Goal: Task Accomplishment & Management: Manage account settings

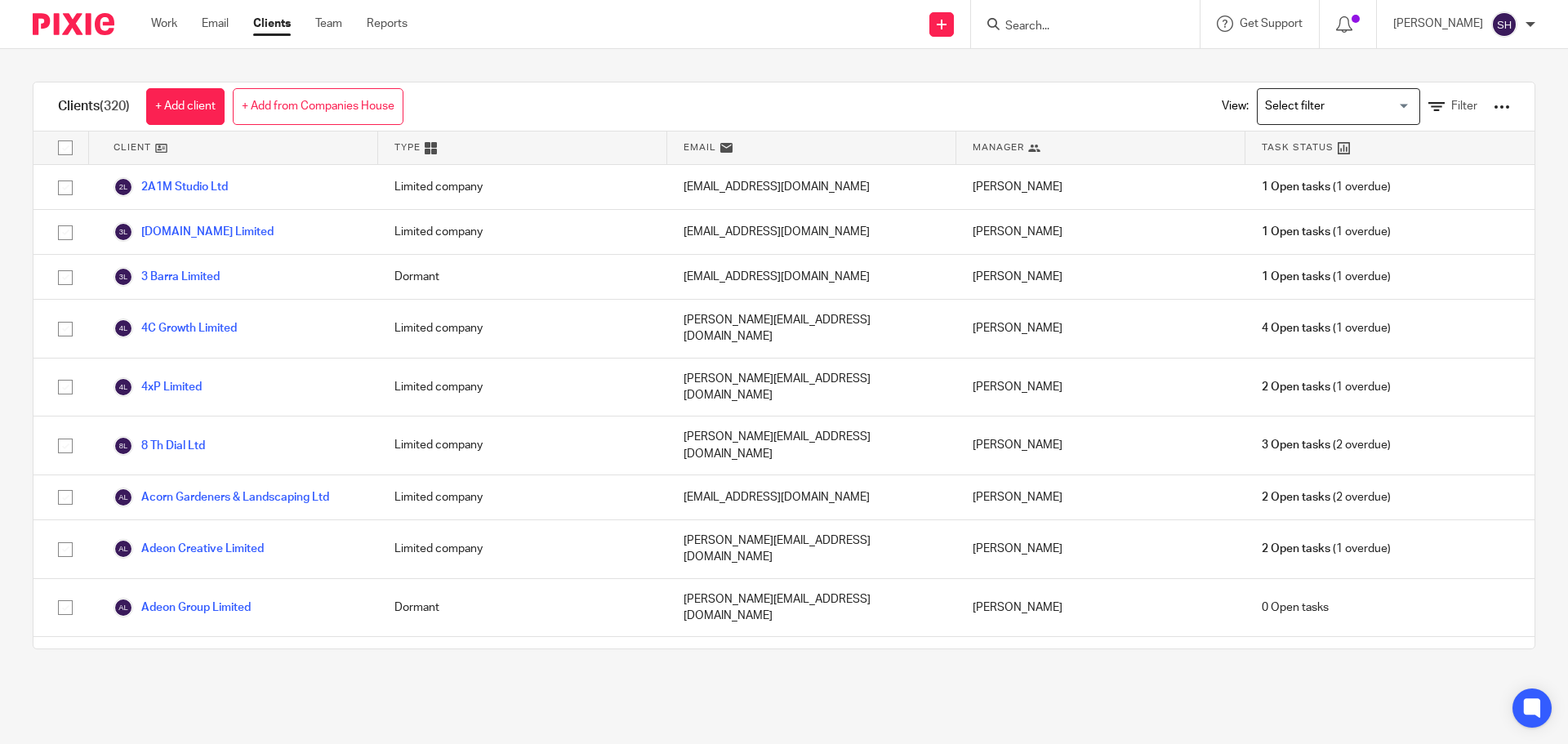
click at [332, 26] on link "Team" at bounding box center [329, 23] width 27 height 16
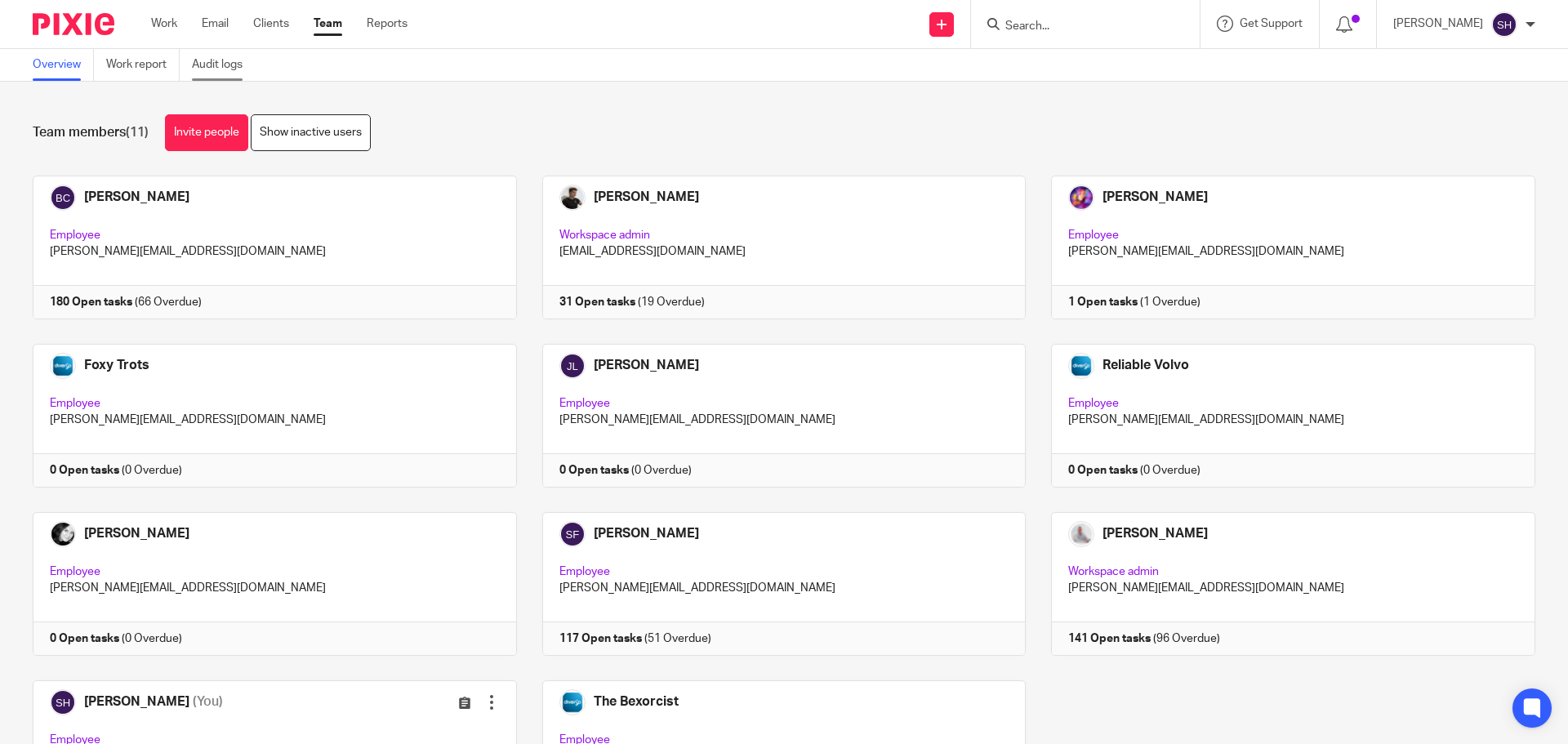
click at [219, 62] on link "Audit logs" at bounding box center [223, 65] width 63 height 32
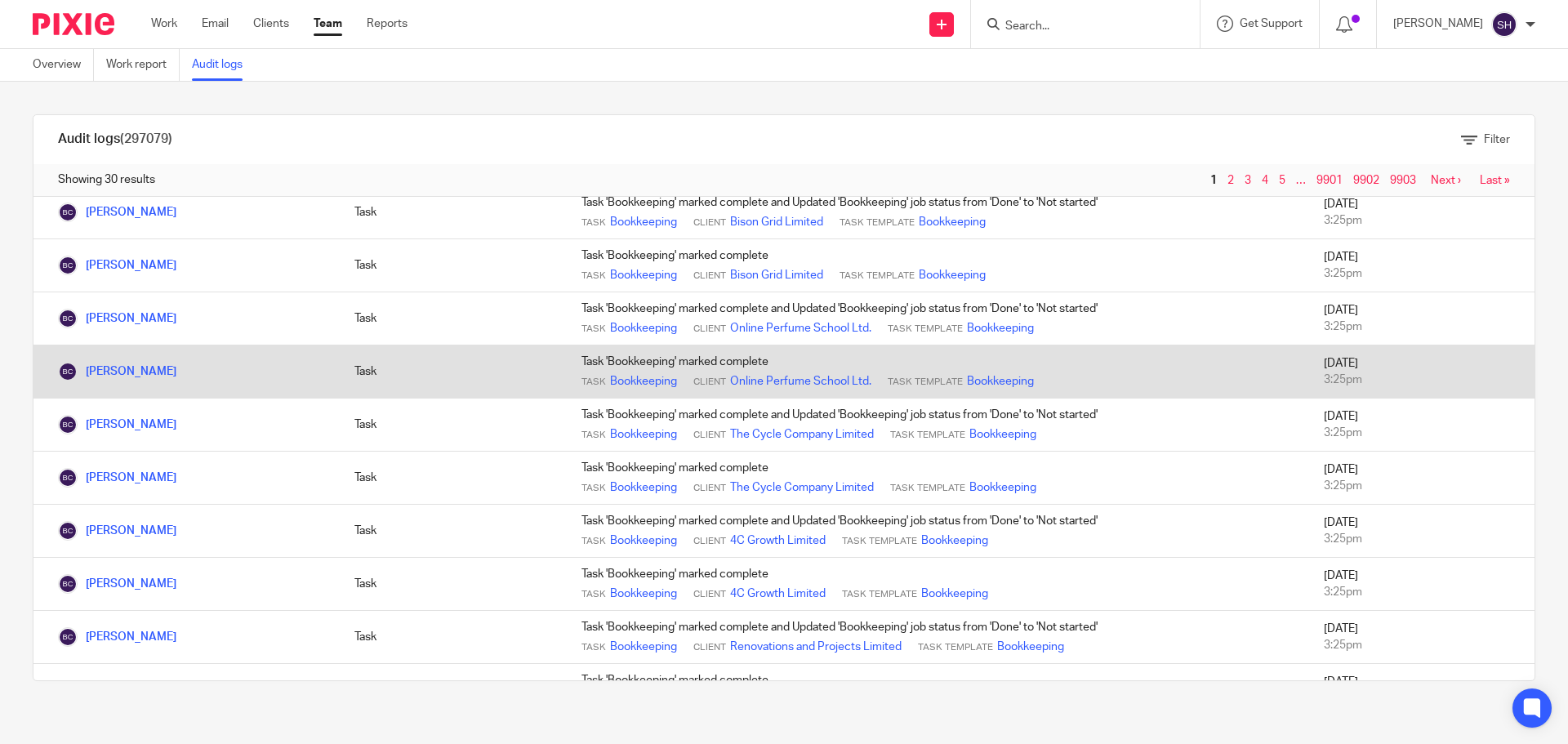
scroll to position [1142, 0]
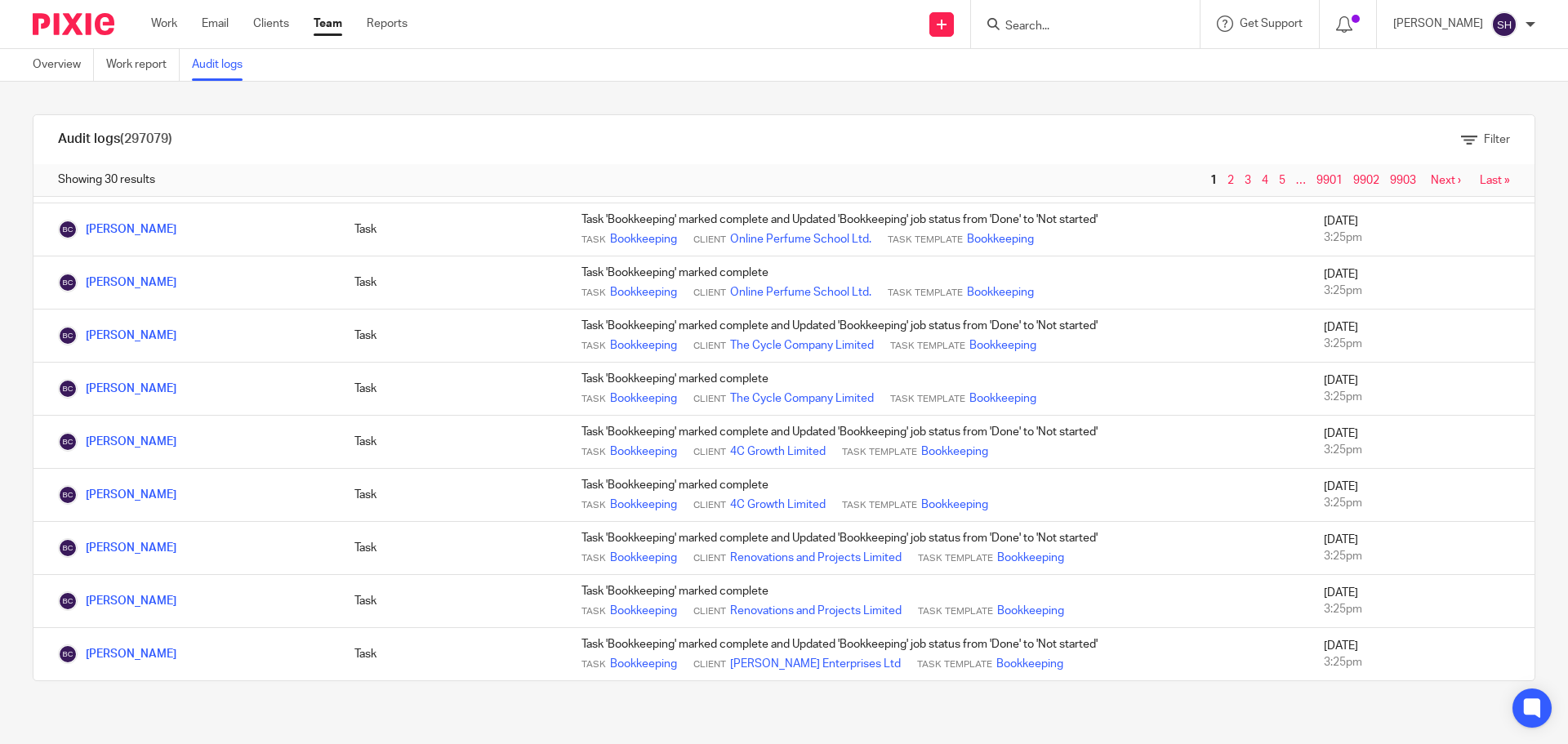
click at [1431, 183] on link "Next ›" at bounding box center [1445, 181] width 30 height 12
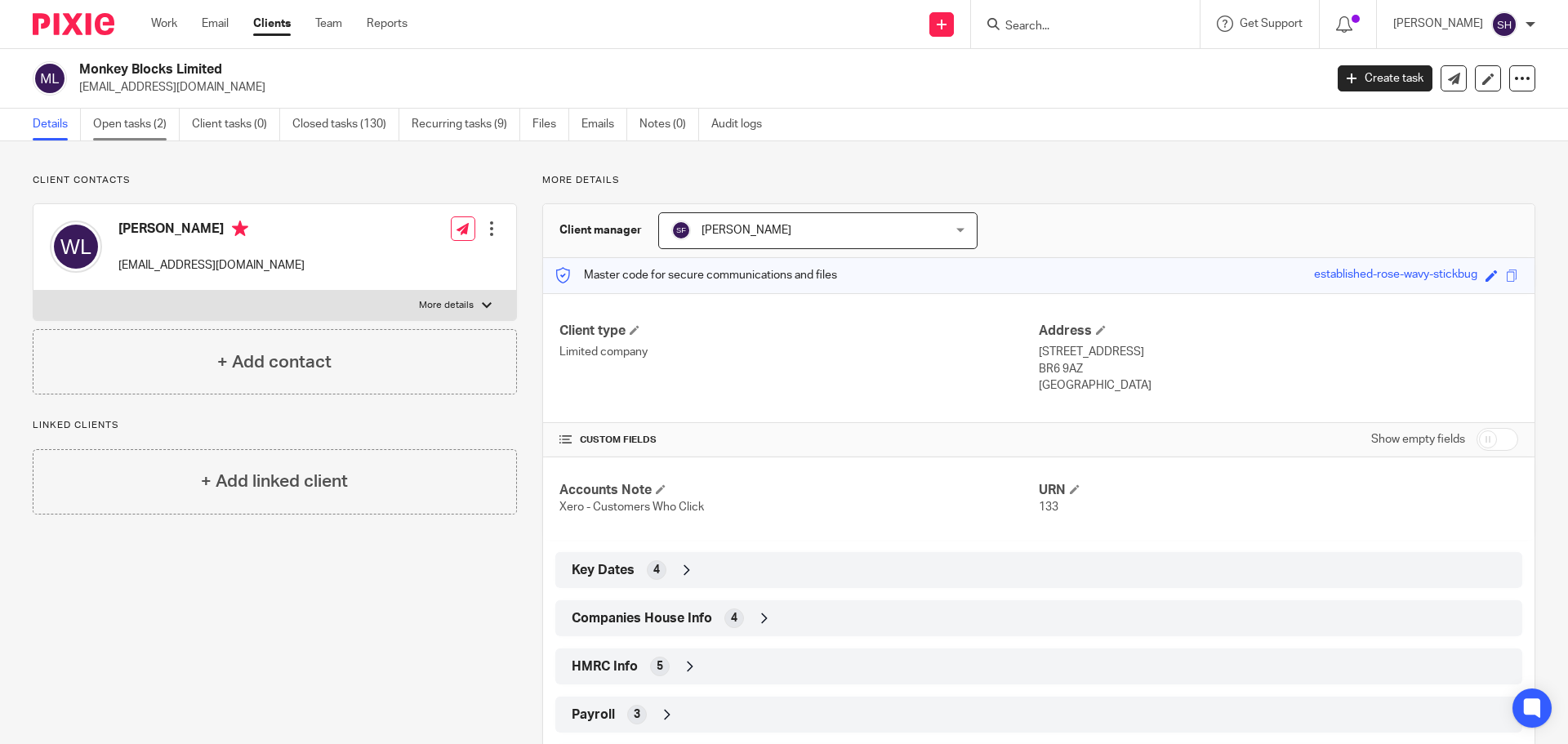
click at [144, 123] on link "Open tasks (2)" at bounding box center [136, 124] width 86 height 32
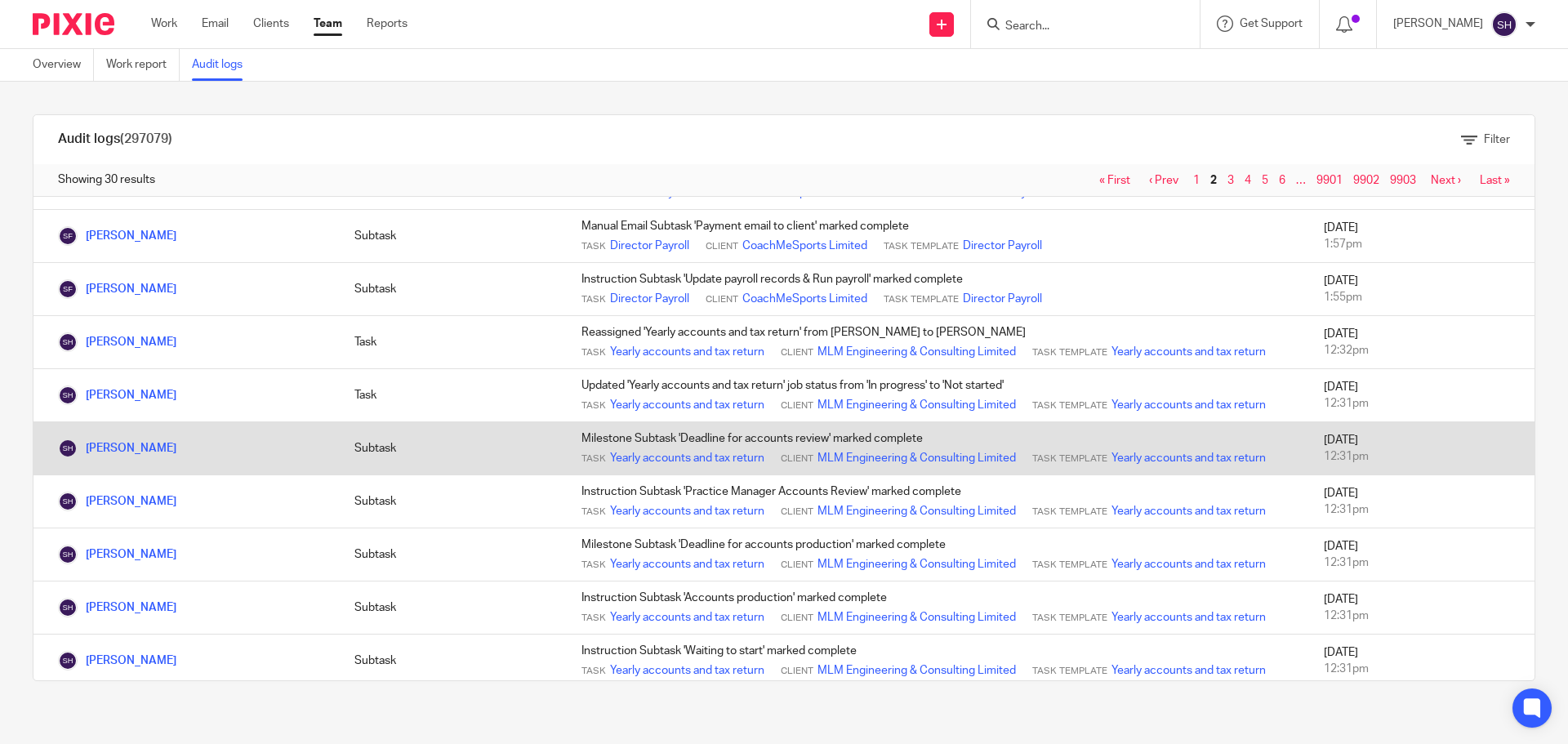
scroll to position [898, 0]
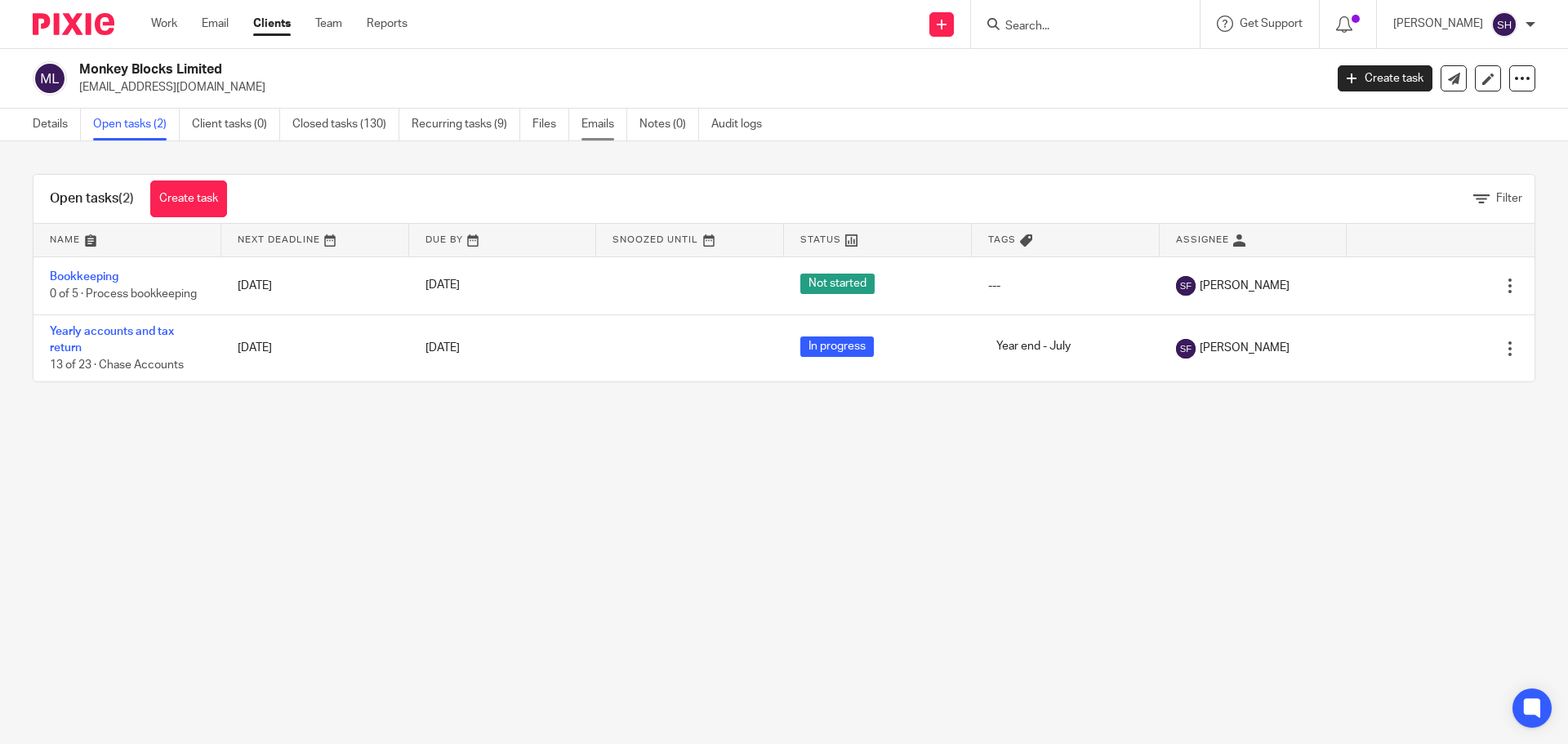
click at [599, 130] on link "Emails" at bounding box center [604, 124] width 45 height 32
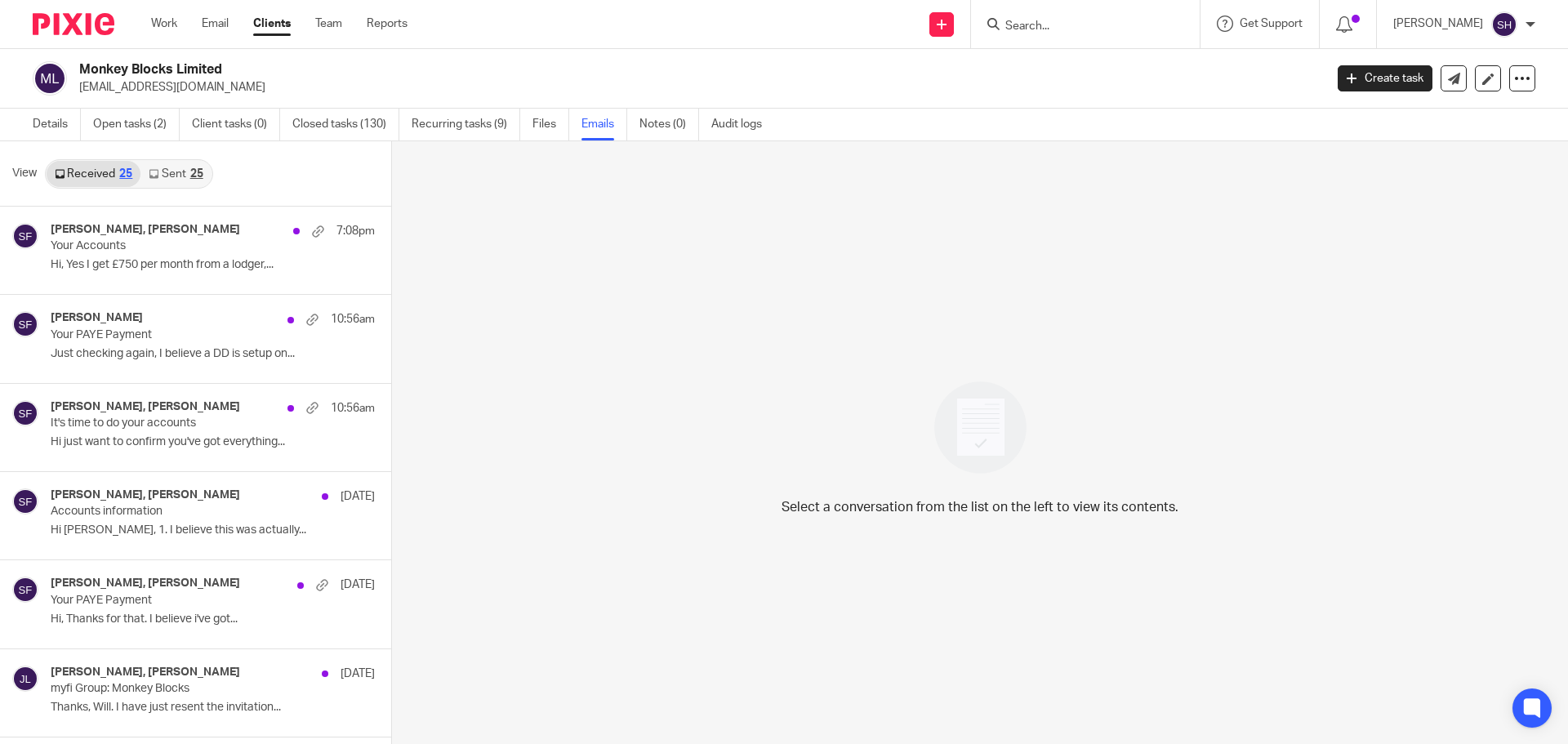
click at [171, 179] on link "Sent 25" at bounding box center [175, 173] width 71 height 26
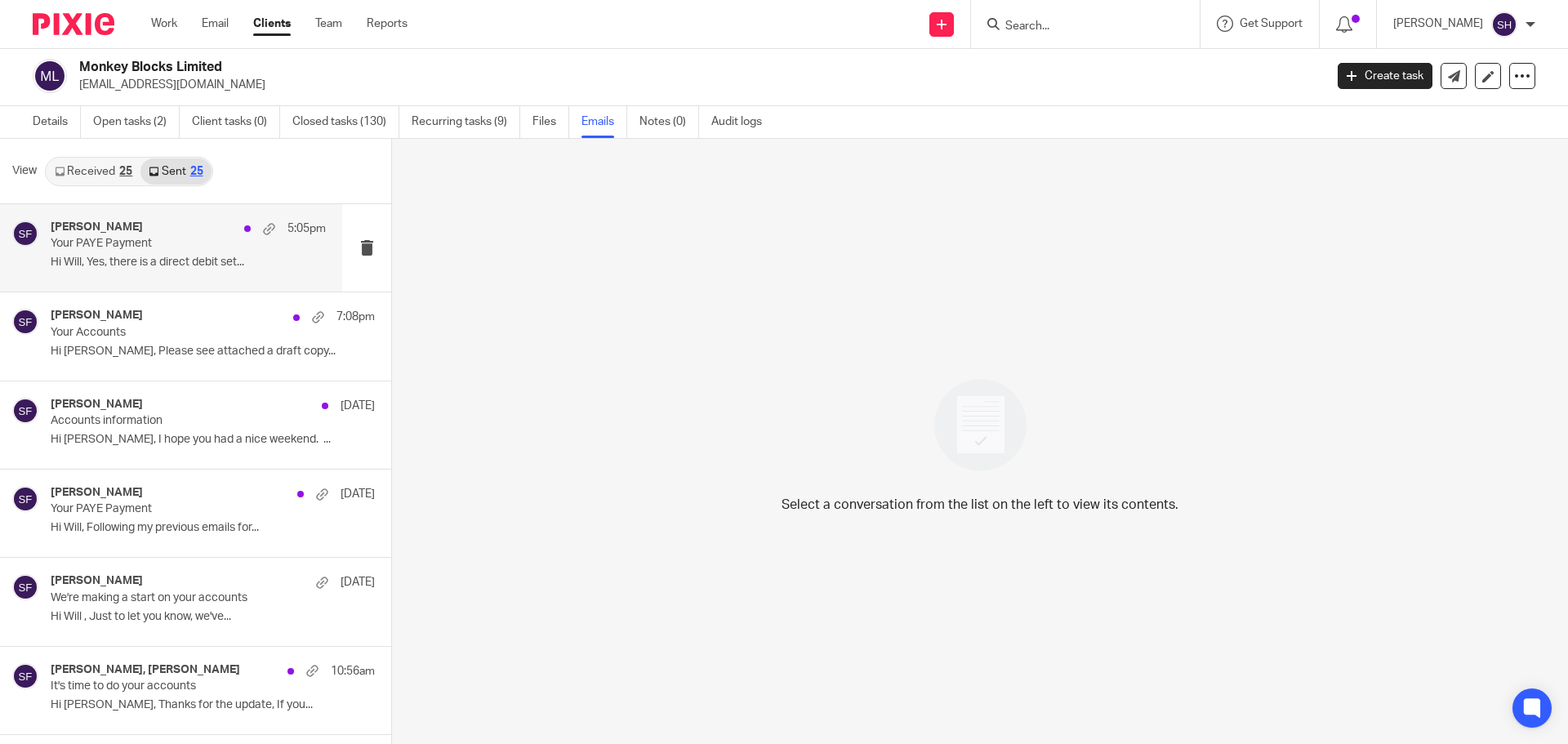
click at [166, 276] on div "Sarah Fox 5:05pm Your PAYE Payment Hi Will, Yes, there is a direct debit set..." at bounding box center [171, 248] width 343 height 87
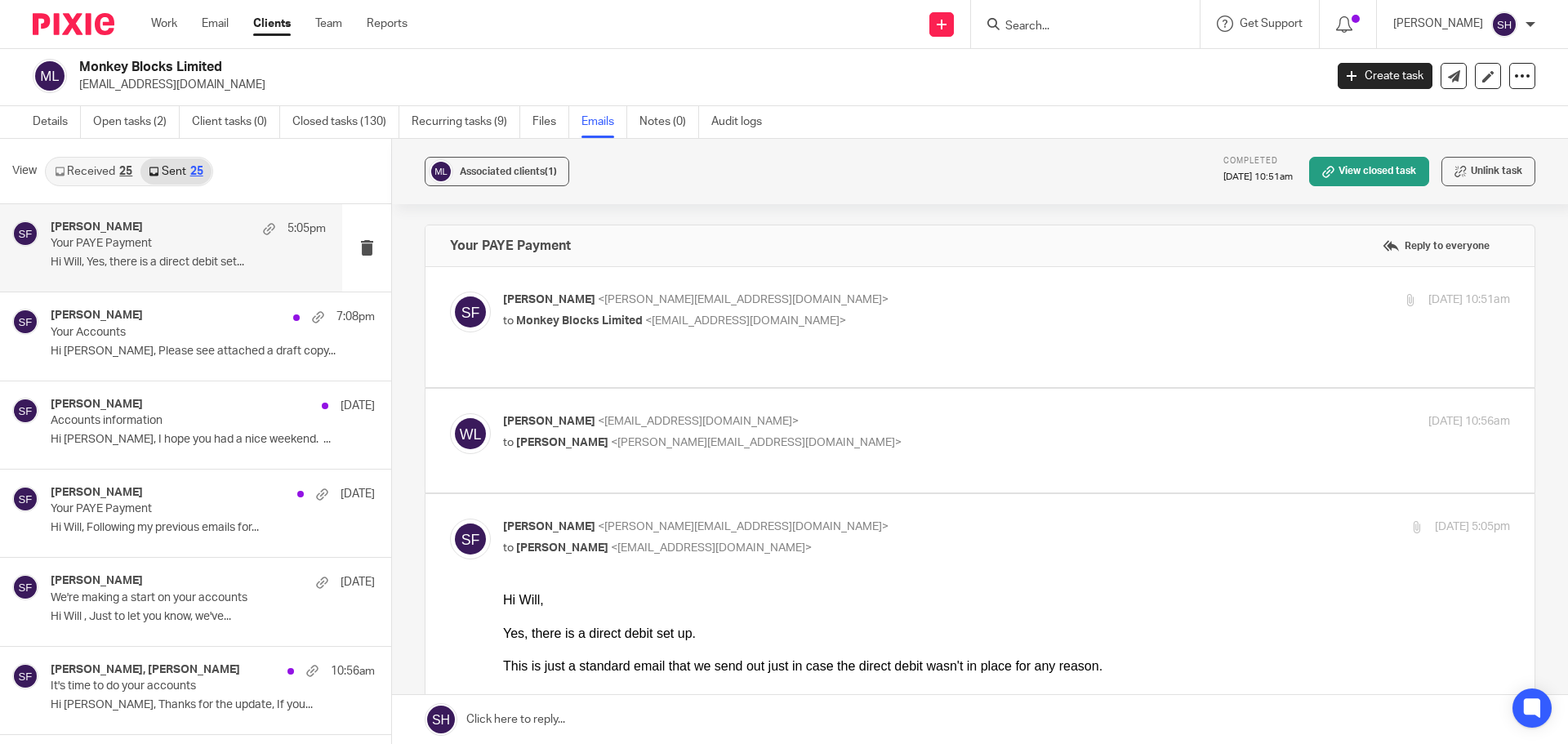
scroll to position [81, 0]
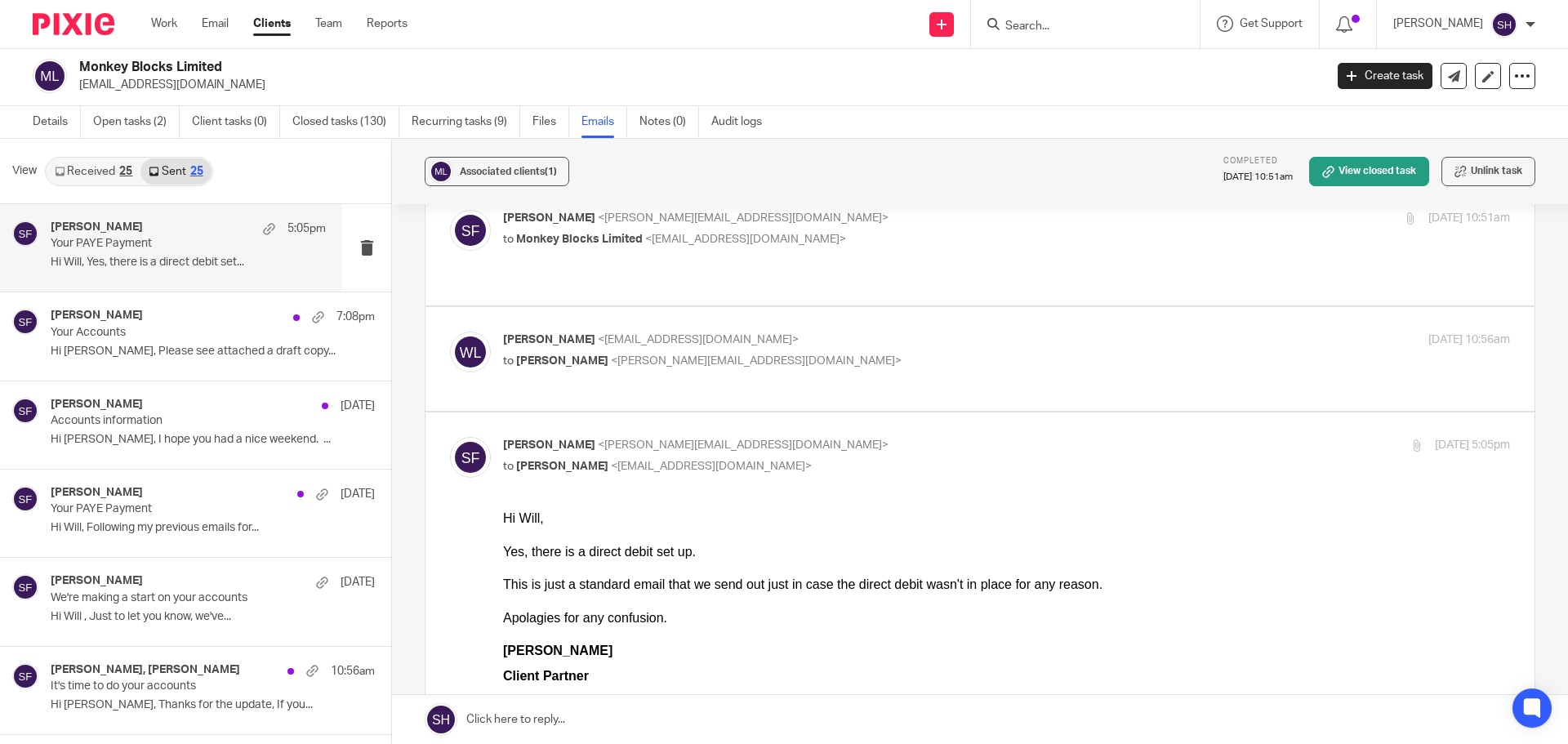
click at [647, 369] on div "Will Laurenson <will@customerswhoclick.com> to Sarah Fox <sarah@myfigroup.com> …" at bounding box center [980, 359] width 1060 height 55
click at [635, 376] on label at bounding box center [980, 358] width 1109 height 104
click at [450, 332] on input "checkbox" at bounding box center [449, 331] width 1 height 1
checkbox input "true"
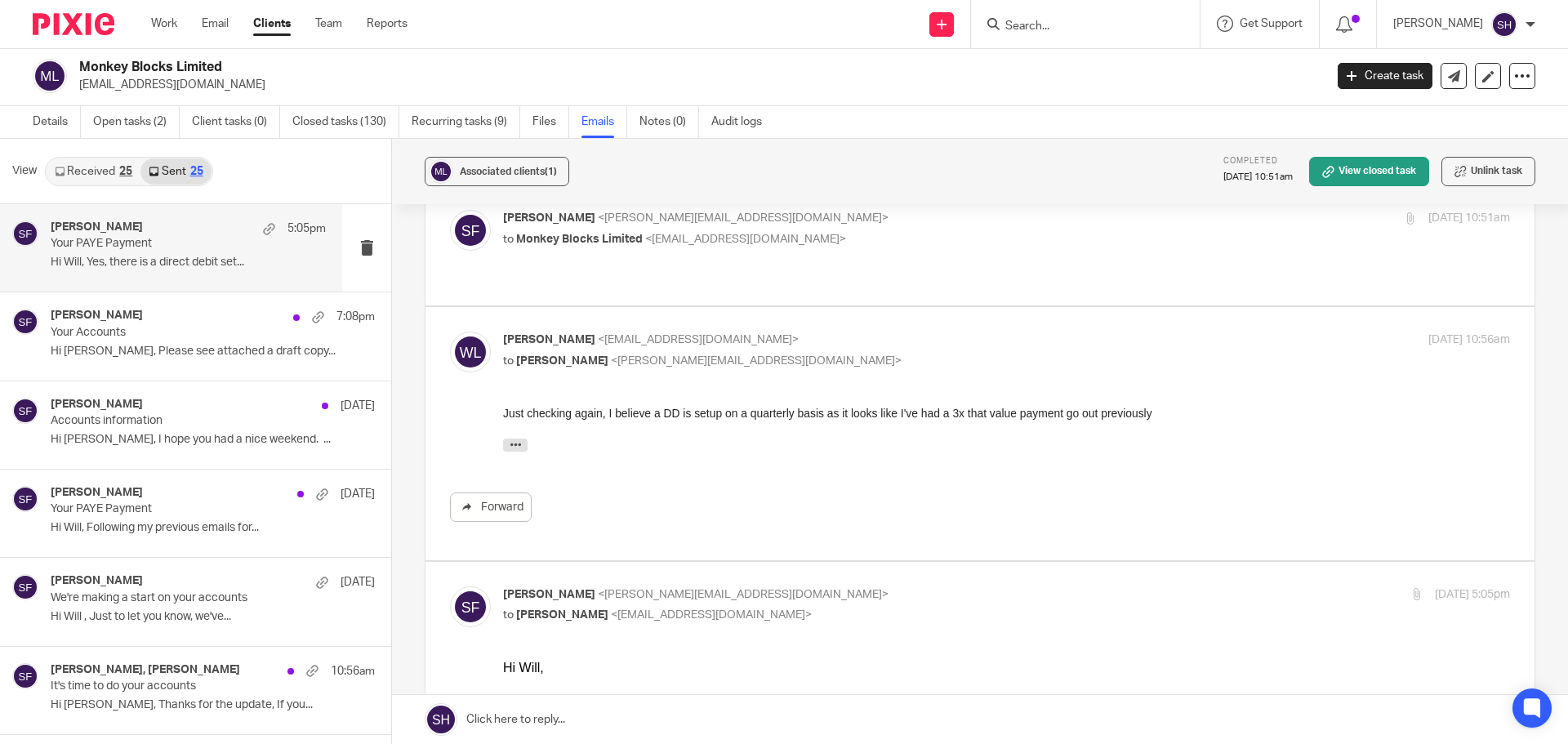
scroll to position [0, 0]
click at [178, 376] on div "Sarah Fox 7:08pm Your Accounts Hi Will, Please see attached a draft copy..." at bounding box center [171, 336] width 343 height 87
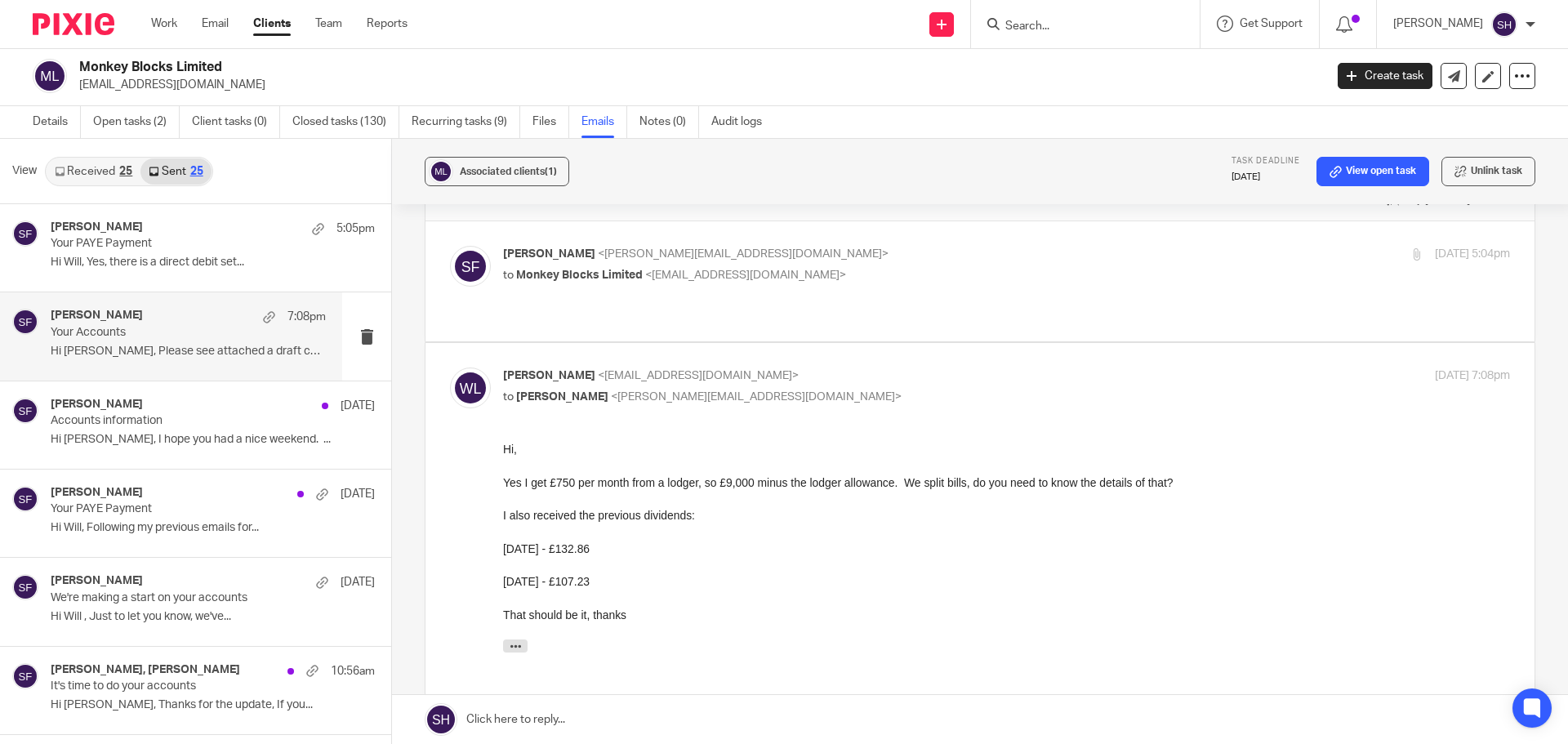
scroll to position [81, 0]
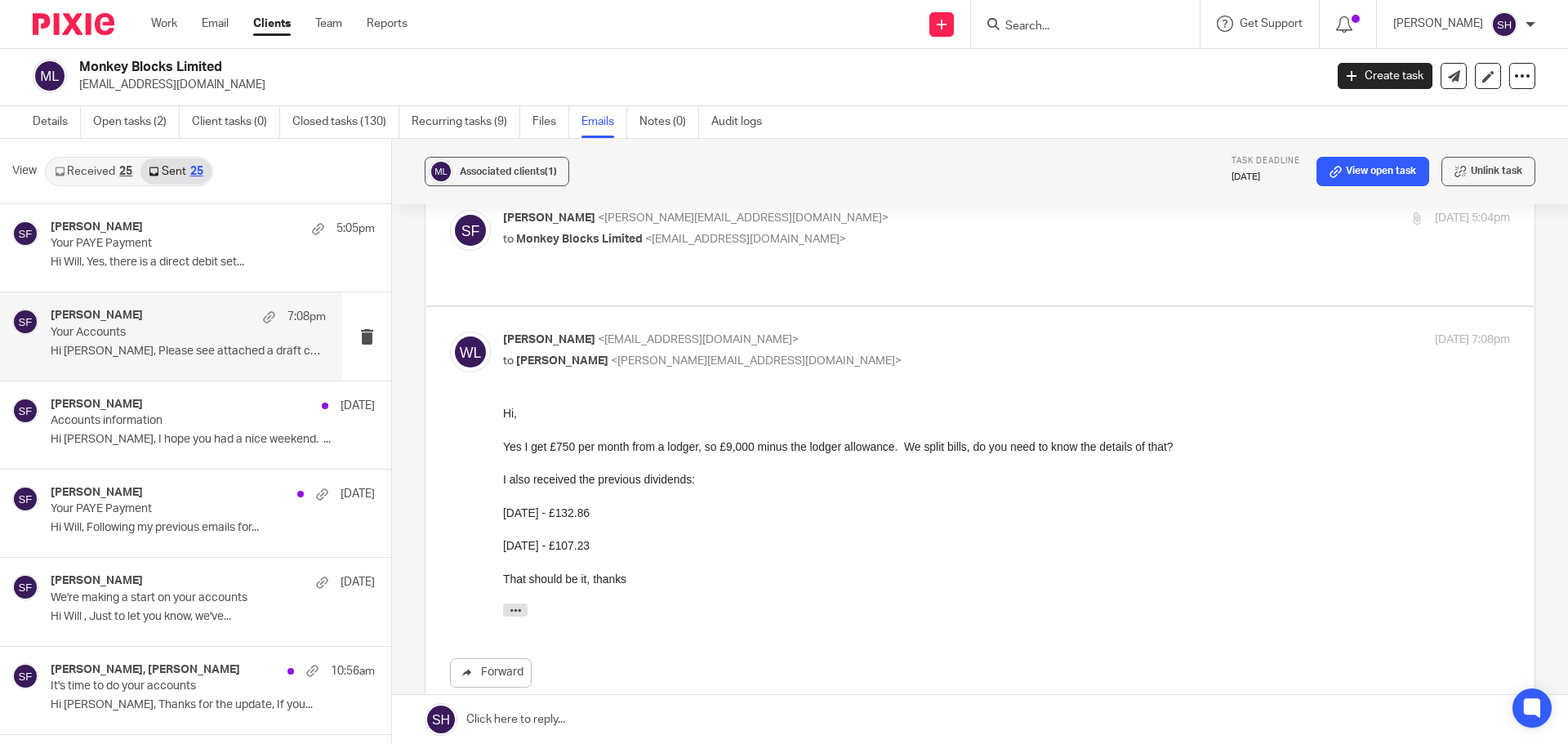
click at [604, 280] on label at bounding box center [980, 246] width 1109 height 120
click at [450, 210] on input "checkbox" at bounding box center [449, 209] width 1 height 1
checkbox input "true"
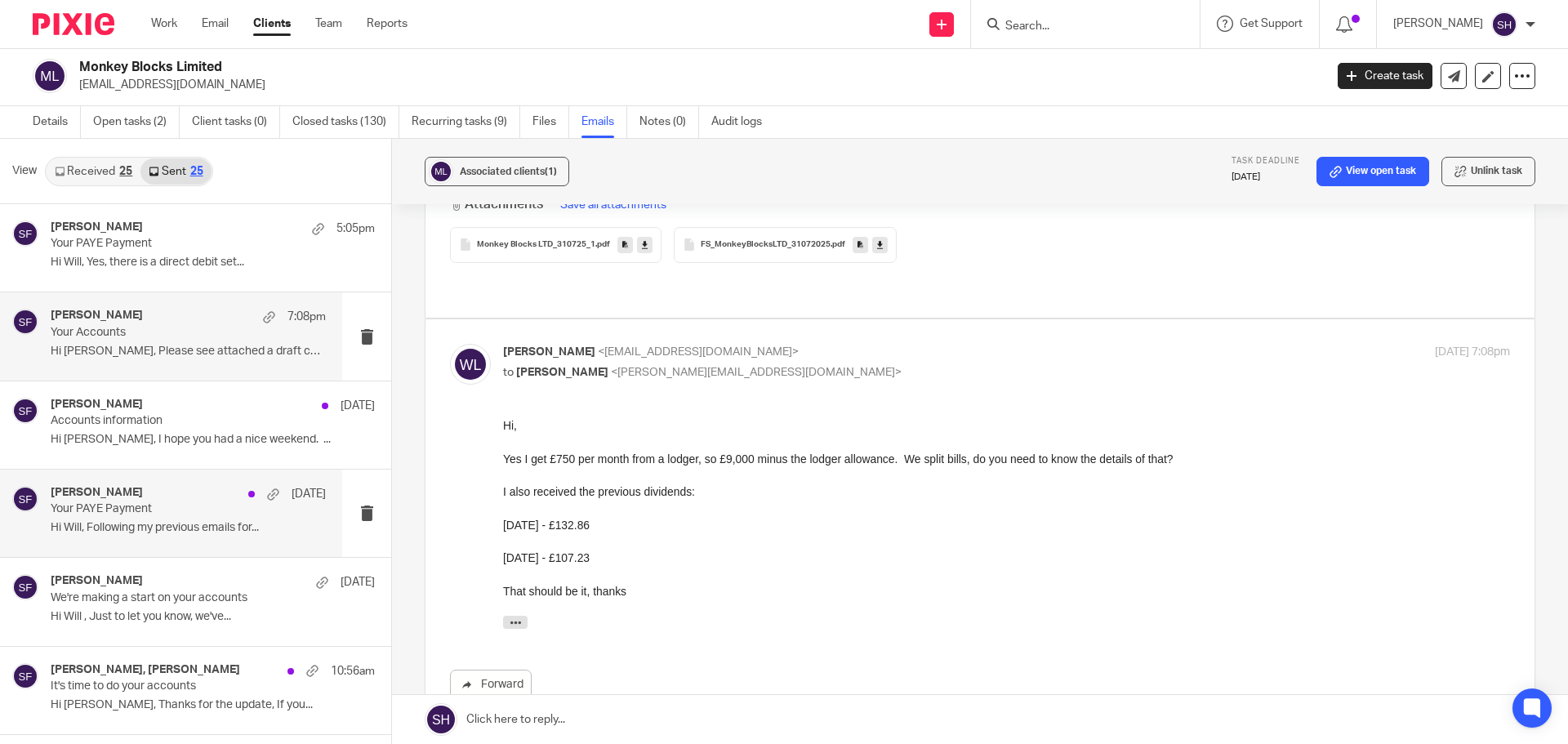
scroll to position [0, 0]
